Goal: Task Accomplishment & Management: Manage account settings

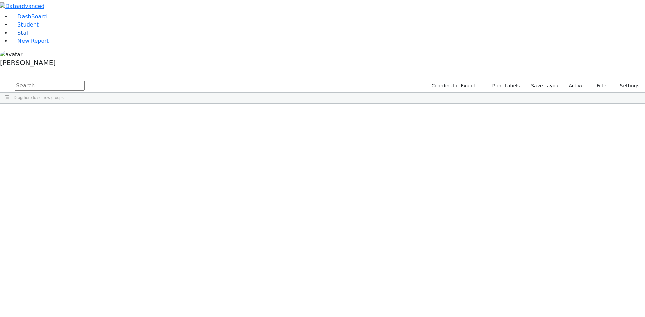
click at [30, 36] on link "Staff" at bounding box center [20, 33] width 19 height 6
click at [78, 286] on div "Blitzstein" at bounding box center [58, 290] width 40 height 9
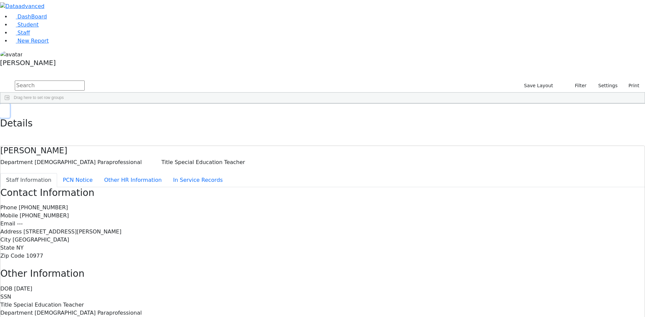
click at [7, 109] on icon "button" at bounding box center [5, 111] width 4 height 4
click at [65, 69] on div "[PERSON_NAME]" at bounding box center [322, 59] width 645 height 19
click at [95, 53] on link "Sign Out" at bounding box center [94, 48] width 53 height 11
